Goal: Information Seeking & Learning: Check status

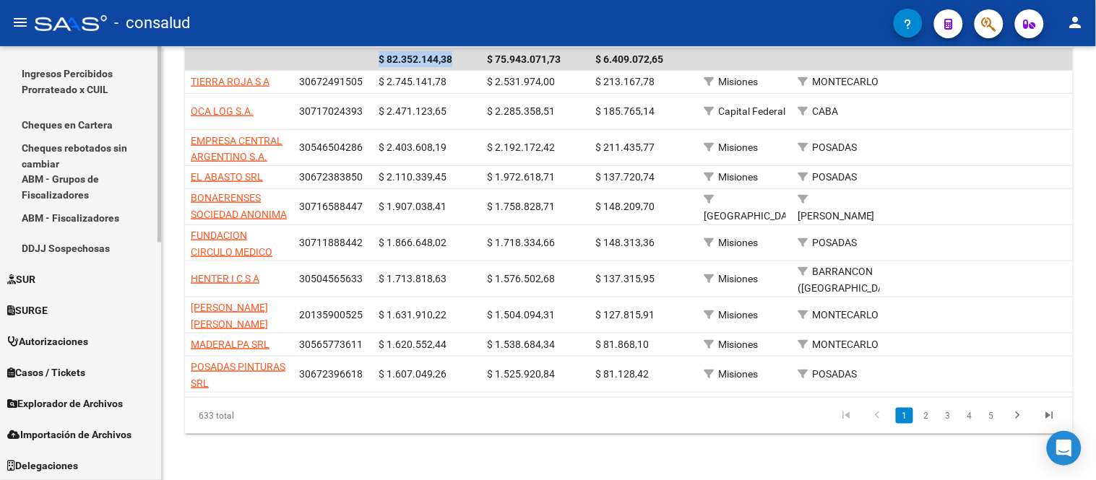
scroll to position [366, 0]
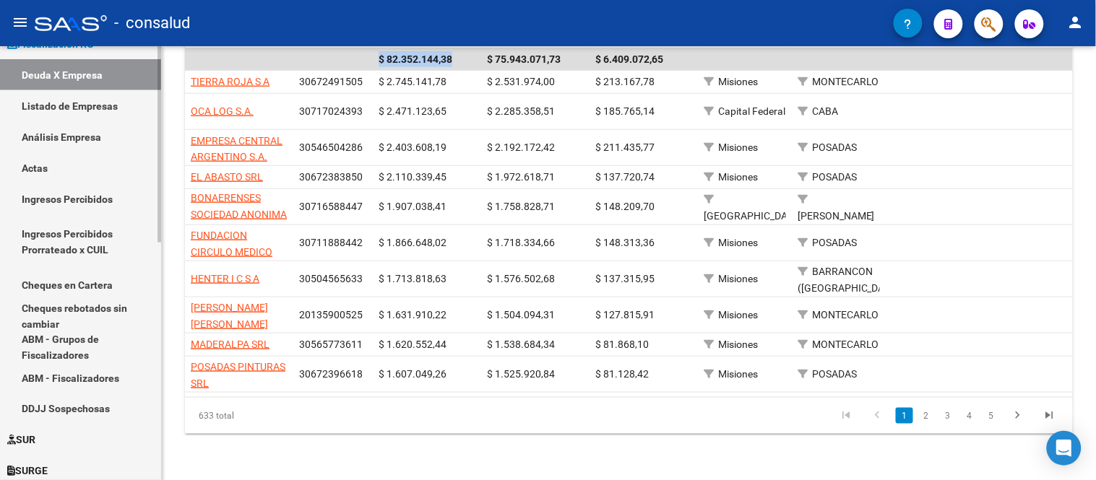
click at [75, 135] on link "Análisis Empresa" at bounding box center [80, 136] width 161 height 31
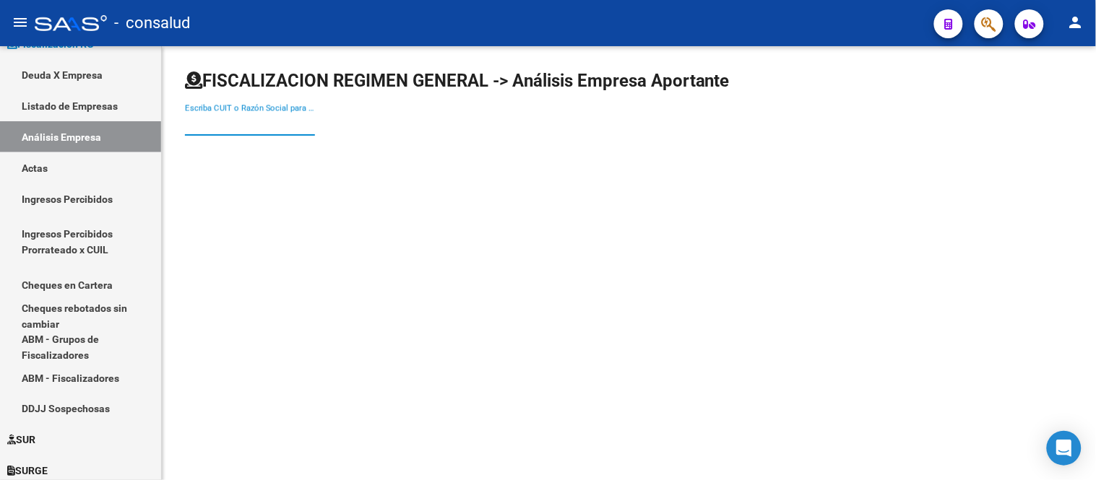
click at [225, 118] on input "Escriba CUIT o Razón Social para buscar" at bounding box center [250, 124] width 130 height 13
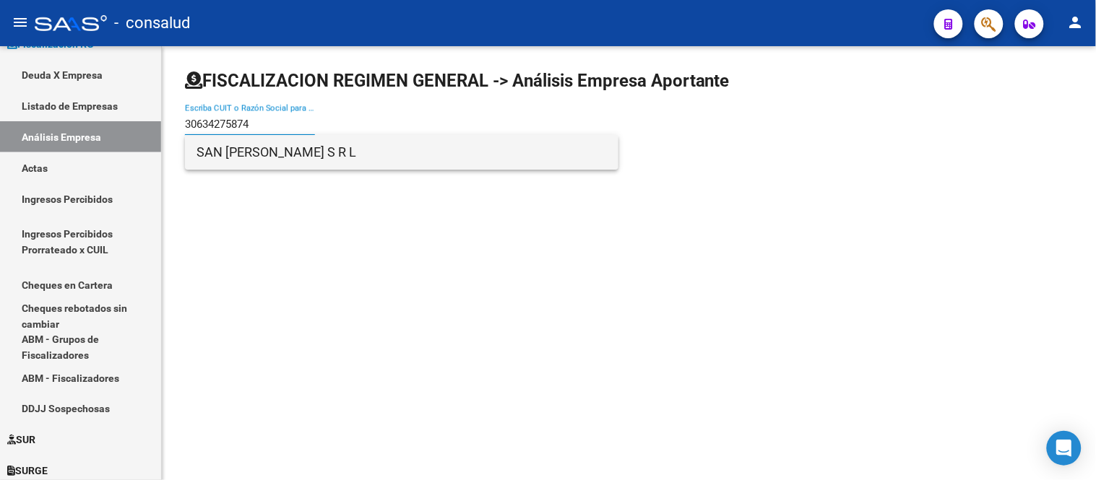
type input "30634275874"
click at [262, 153] on span "SAN [PERSON_NAME] S R L" at bounding box center [401, 152] width 410 height 35
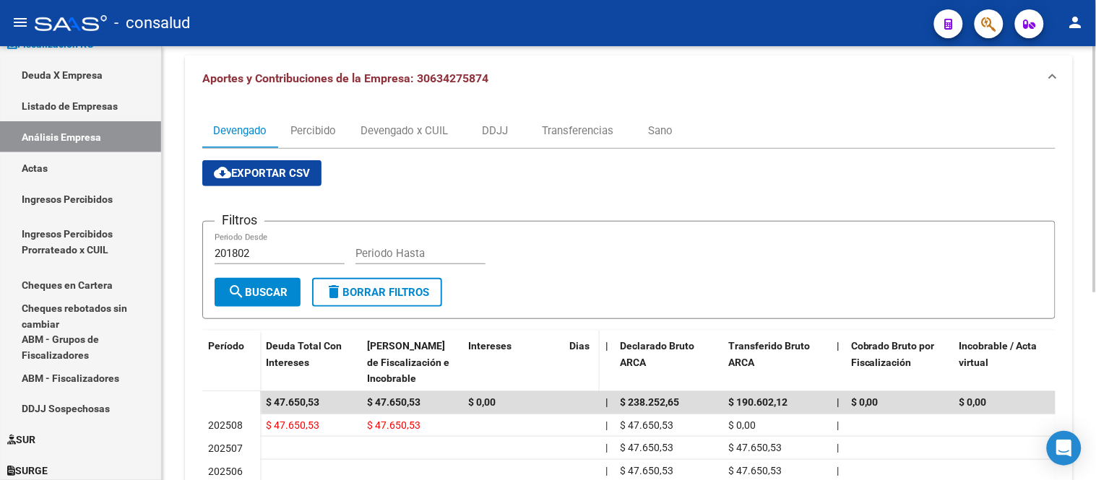
scroll to position [160, 0]
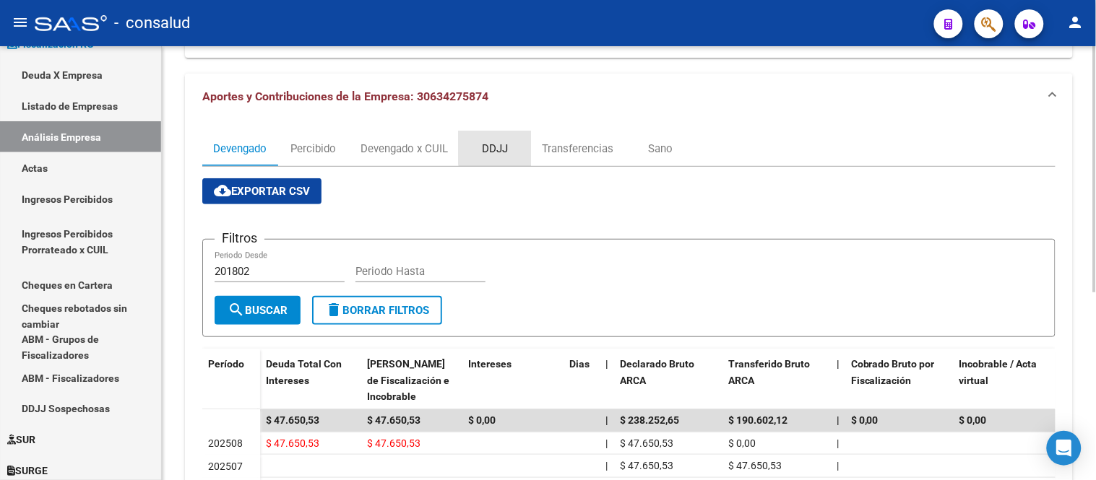
click at [506, 146] on div "DDJJ" at bounding box center [495, 149] width 26 height 16
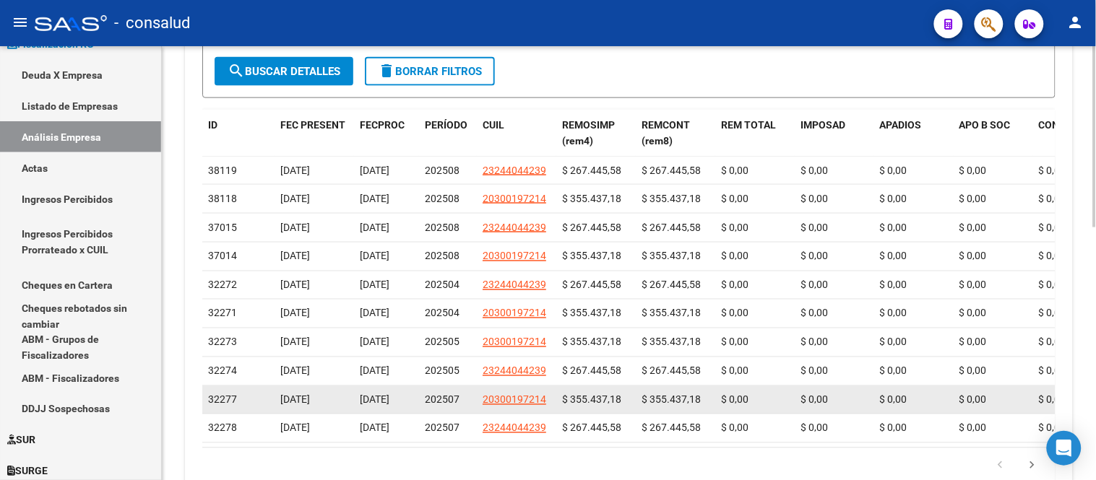
scroll to position [529, 0]
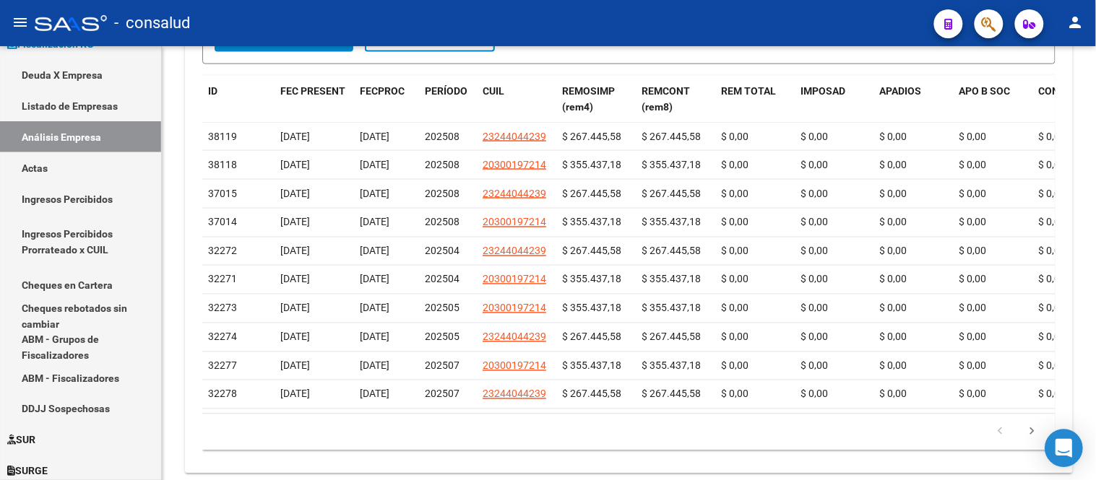
click at [1046, 458] on body "menu - consalud person Firma Express Inicio Calendario SSS Instructivos Contact…" at bounding box center [548, 240] width 1096 height 480
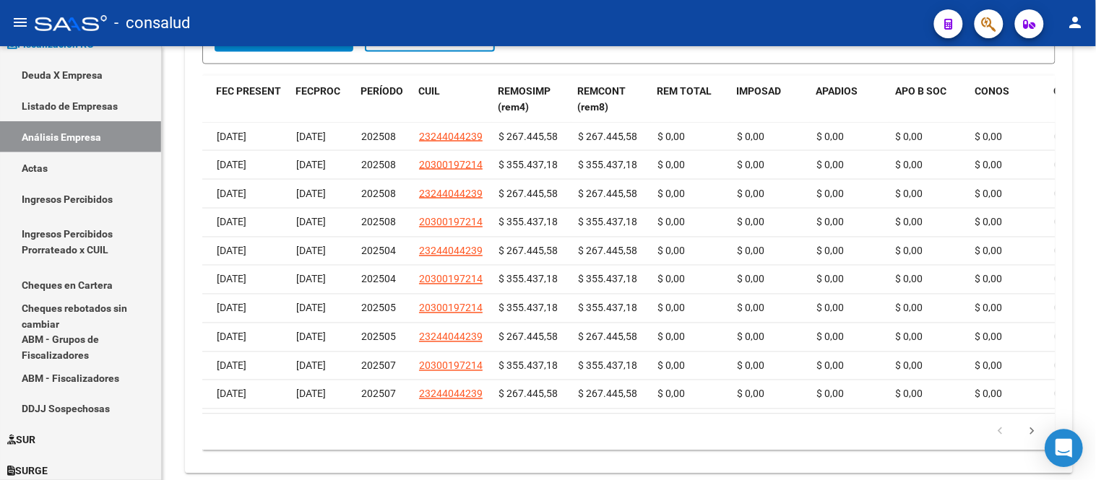
click at [1046, 458] on div "Open Intercom Messenger" at bounding box center [1064, 449] width 38 height 38
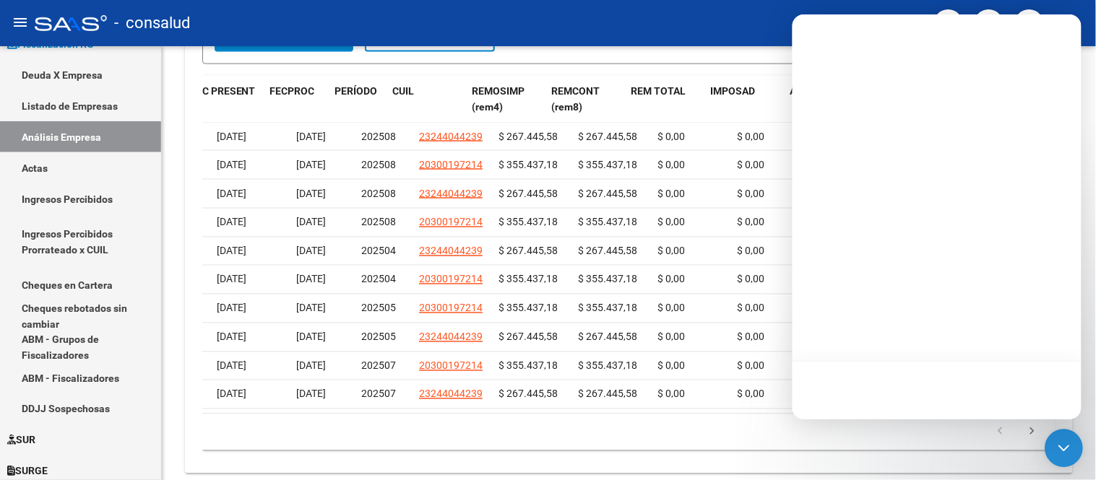
click at [1046, 458] on body "menu - consalud person Firma Express Inicio Calendario SSS Instructivos Contact…" at bounding box center [548, 240] width 1096 height 480
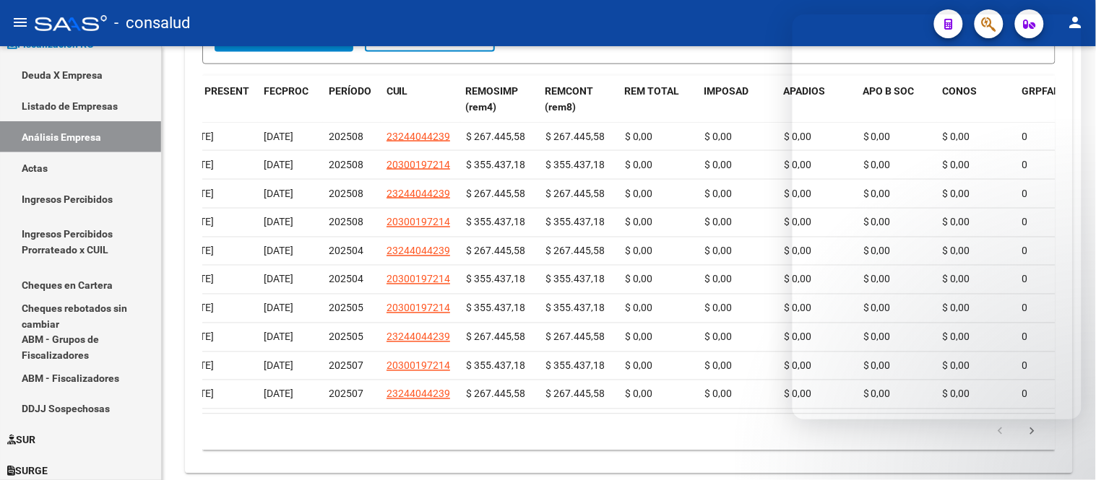
click at [1046, 458] on body "menu - consalud person Firma Express Inicio Calendario SSS Instructivos Contact…" at bounding box center [548, 240] width 1096 height 480
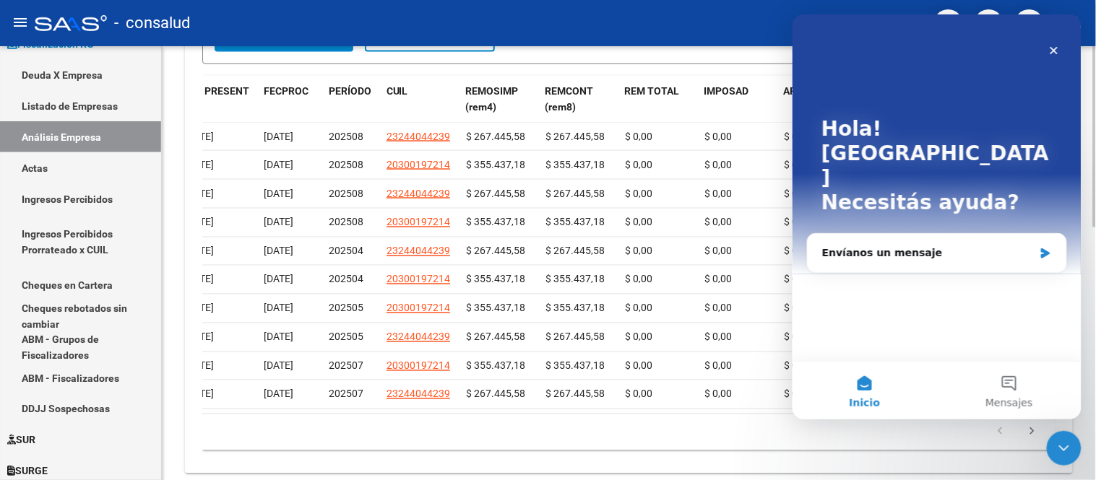
scroll to position [0, 0]
drag, startPoint x: 2090, startPoint y: 886, endPoint x: 1045, endPoint y: 444, distance: 1134.6
click at [1050, 51] on icon "Cerrar" at bounding box center [1053, 50] width 12 height 12
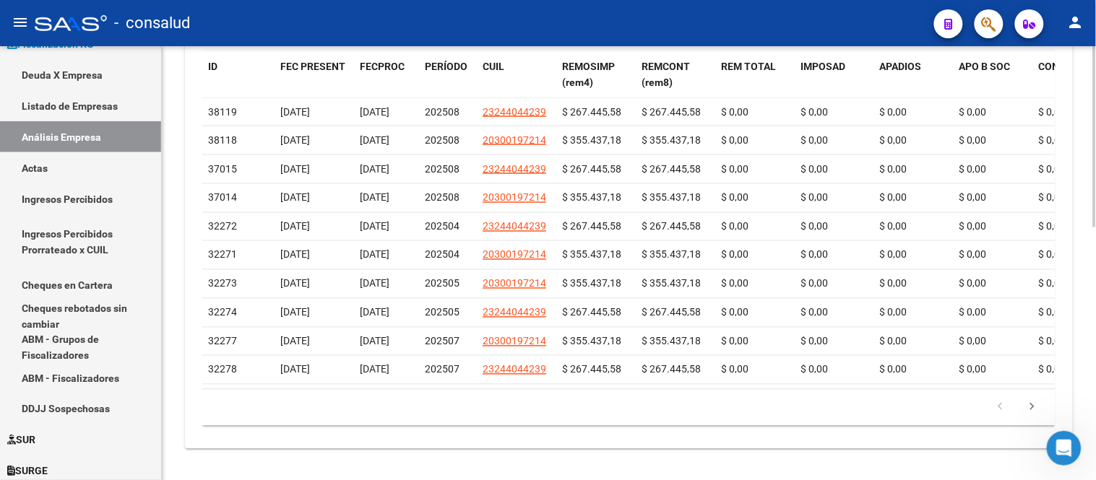
scroll to position [561, 0]
